Goal: Task Accomplishment & Management: Manage account settings

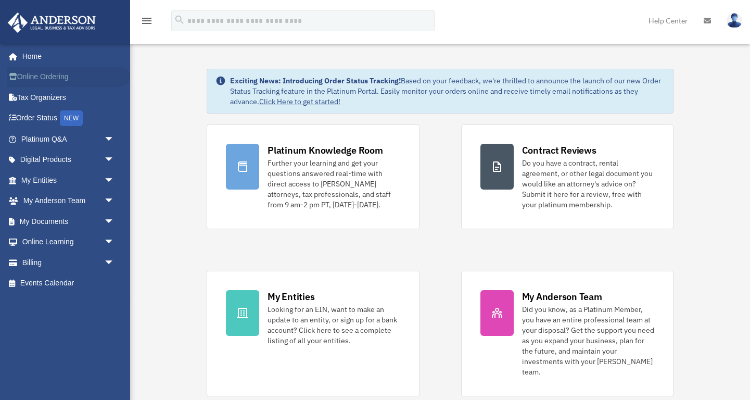
click at [46, 77] on link "Online Ordering" at bounding box center [68, 77] width 123 height 21
click at [109, 257] on span "arrow_drop_down" at bounding box center [114, 262] width 21 height 21
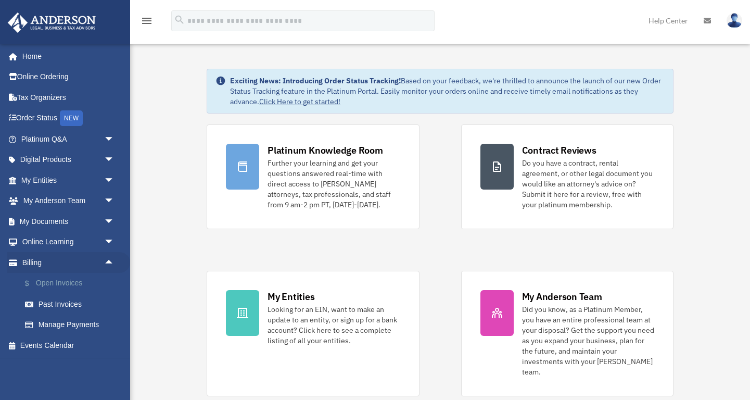
click at [78, 281] on link "$ Open Invoices" at bounding box center [73, 283] width 116 height 21
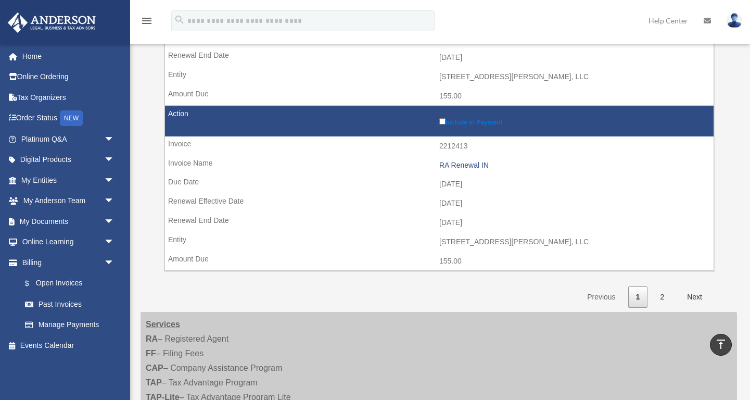
scroll to position [1675, 0]
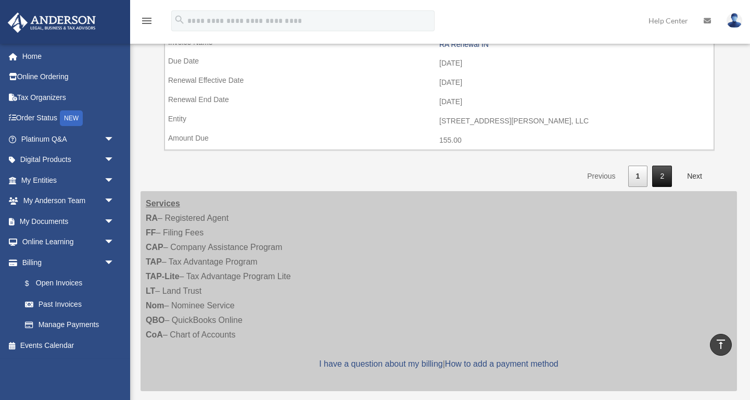
click at [663, 166] on link "2" at bounding box center [662, 176] width 20 height 21
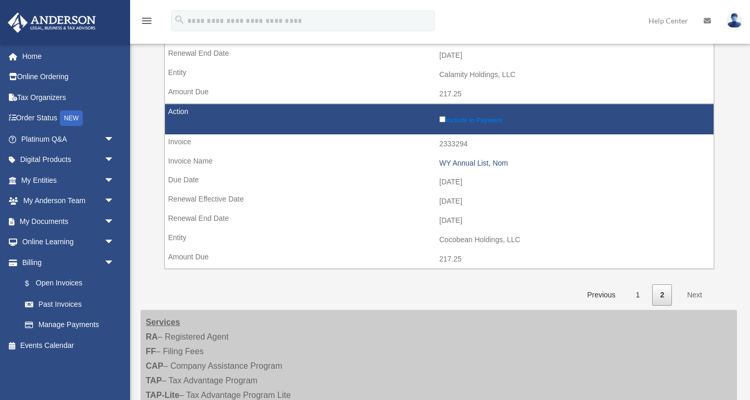
scroll to position [255, 0]
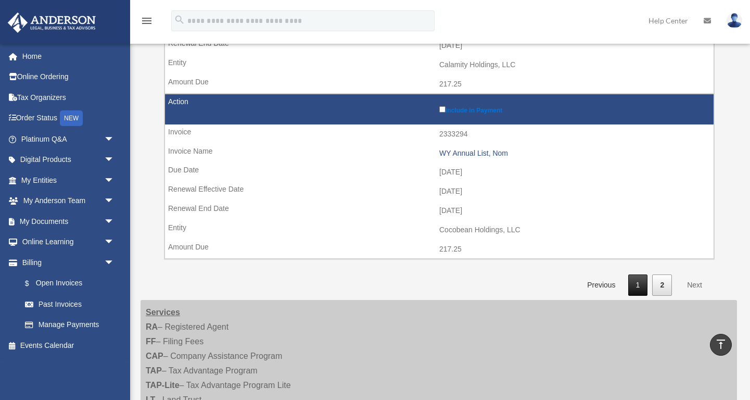
click at [633, 275] on link "1" at bounding box center [638, 284] width 20 height 21
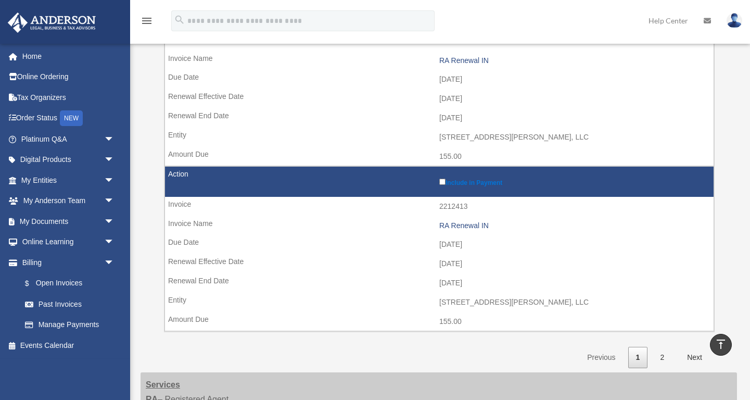
scroll to position [1492, 0]
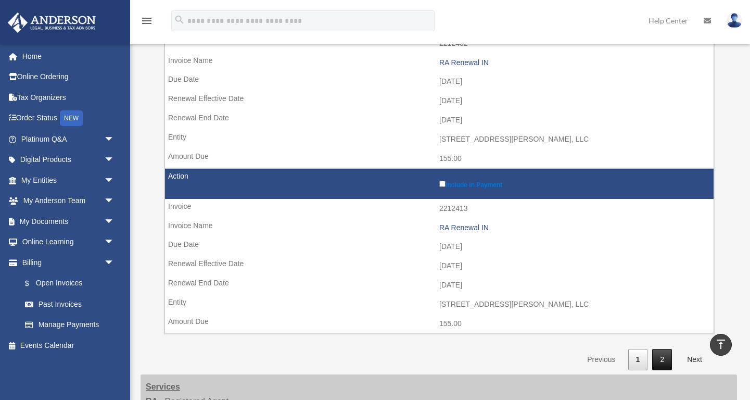
click at [666, 349] on link "2" at bounding box center [662, 359] width 20 height 21
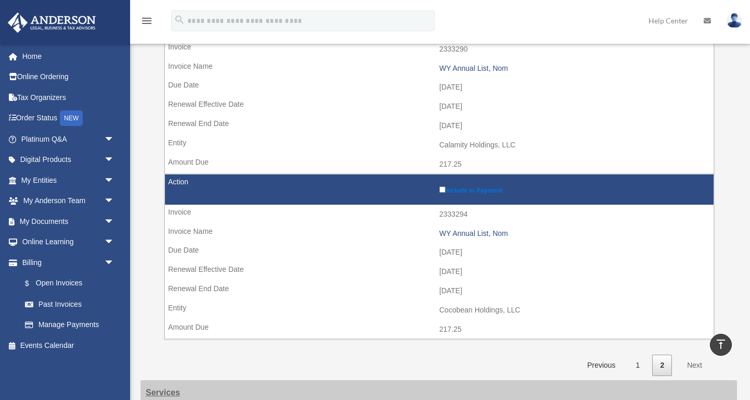
scroll to position [173, 0]
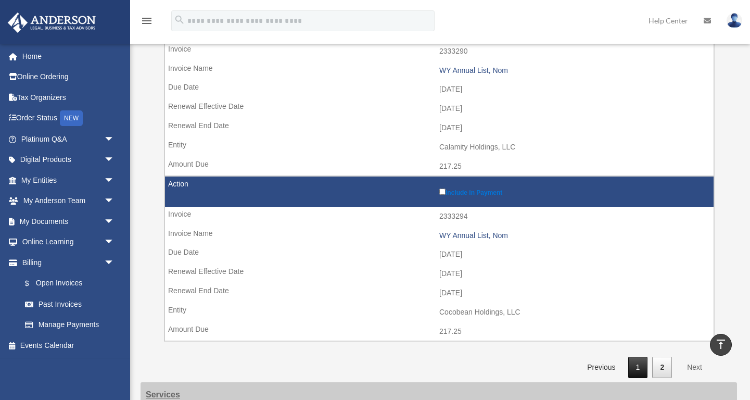
click at [639, 361] on link "1" at bounding box center [638, 367] width 20 height 21
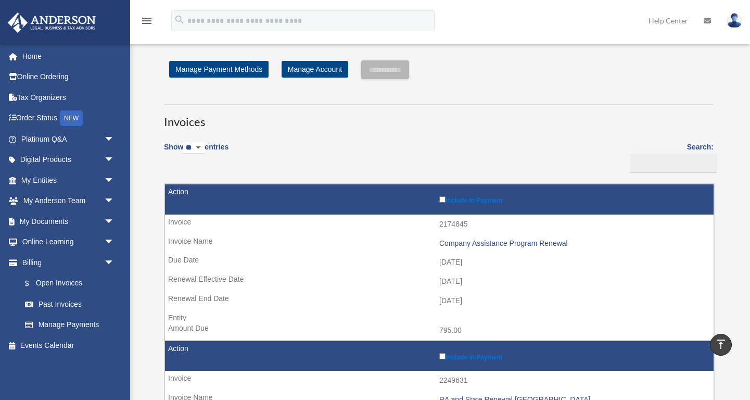
scroll to position [0, 0]
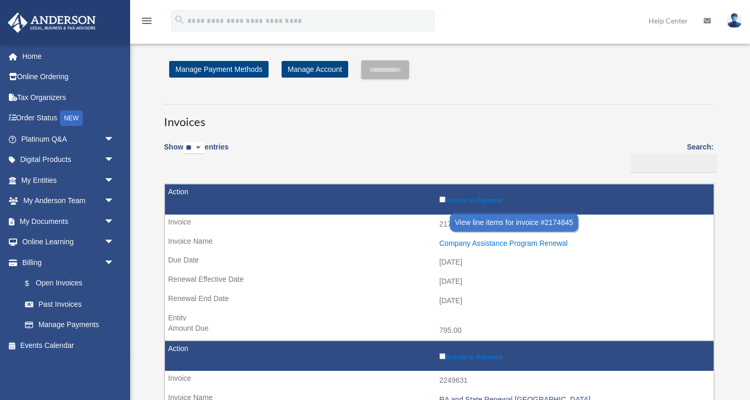
click at [525, 239] on div "Company Assistance Program Renewal" at bounding box center [573, 243] width 269 height 9
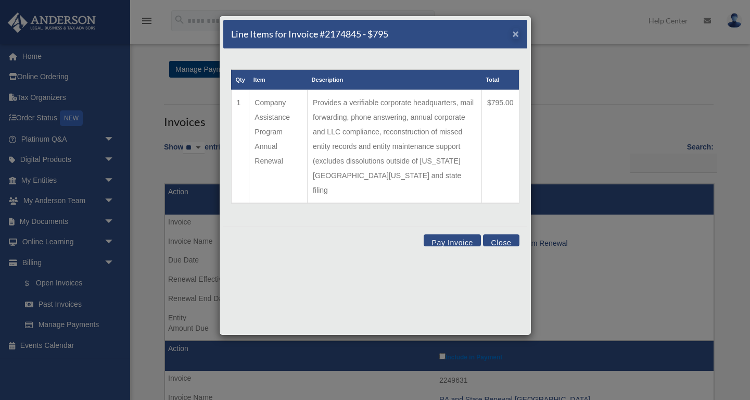
click at [516, 33] on span "×" at bounding box center [516, 34] width 7 height 12
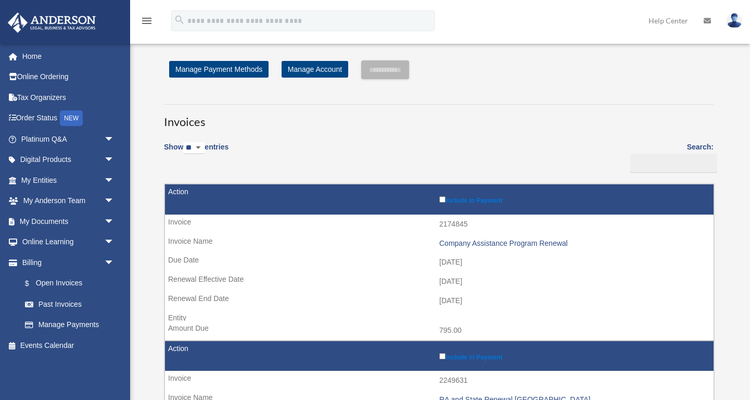
click at [733, 17] on img at bounding box center [735, 20] width 16 height 15
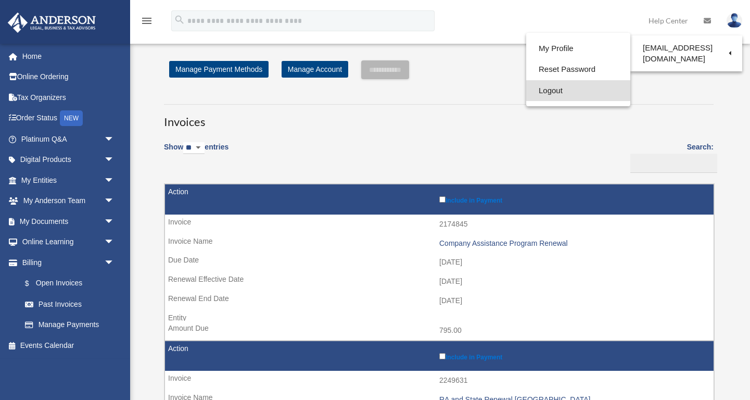
click at [554, 89] on link "Logout" at bounding box center [578, 90] width 104 height 21
